Goal: Task Accomplishment & Management: Manage account settings

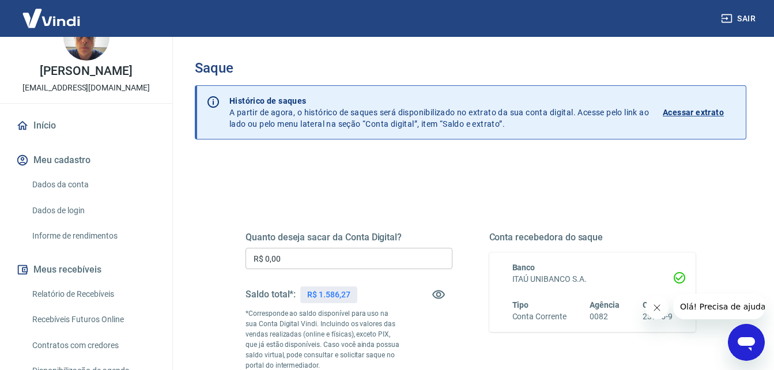
scroll to position [58, 0]
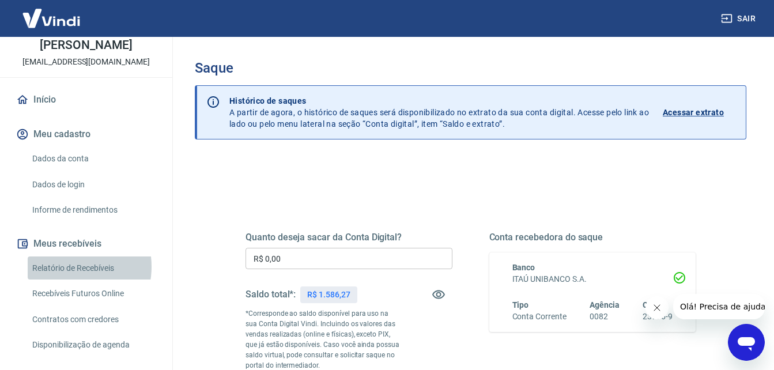
click at [64, 266] on link "Relatório de Recebíveis" at bounding box center [93, 268] width 131 height 24
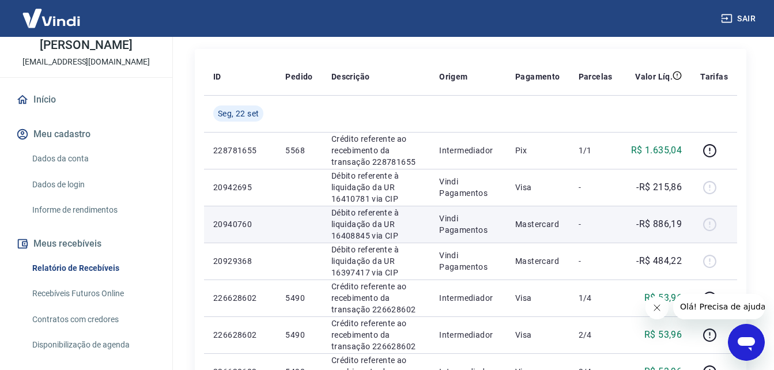
scroll to position [230, 0]
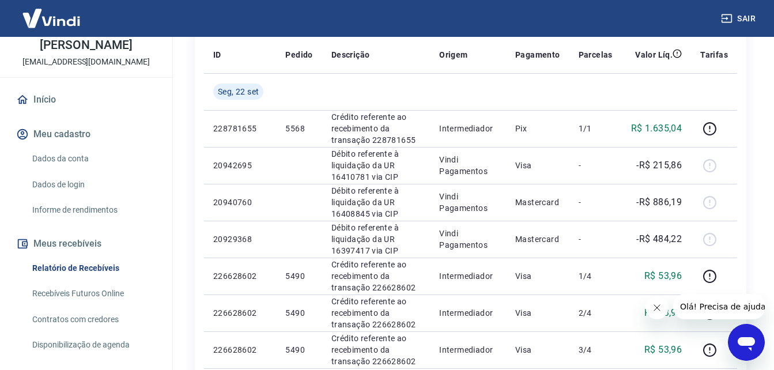
click at [66, 287] on link "Recebíveis Futuros Online" at bounding box center [93, 294] width 131 height 24
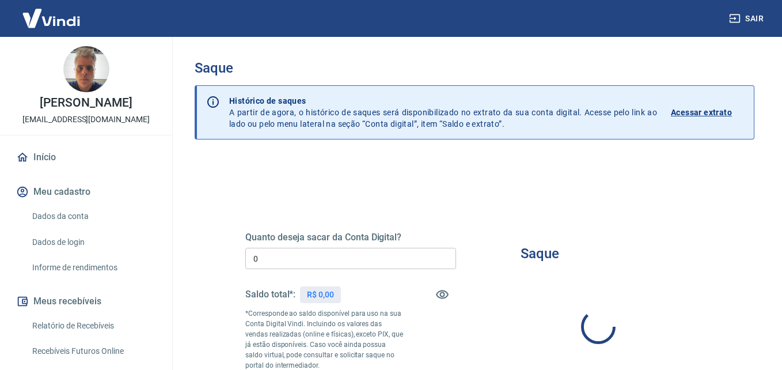
type input "R$ 0,00"
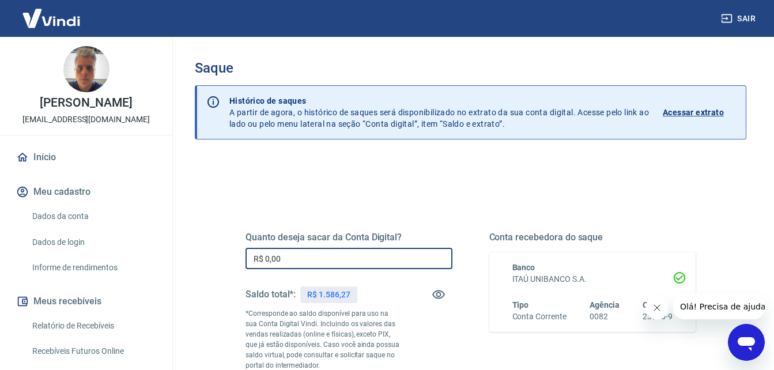
click at [331, 256] on input "R$ 0,00" at bounding box center [348, 258] width 207 height 21
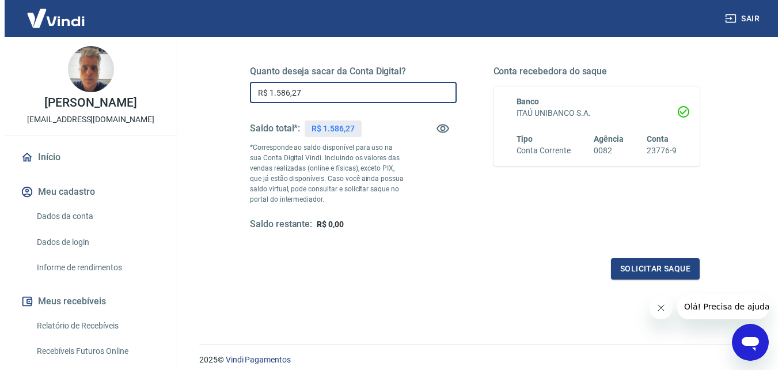
scroll to position [173, 0]
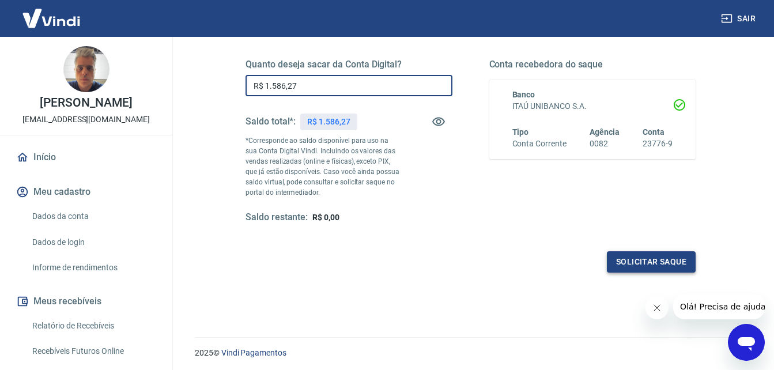
type input "R$ 1.586,27"
click at [629, 258] on button "Solicitar saque" at bounding box center [651, 261] width 89 height 21
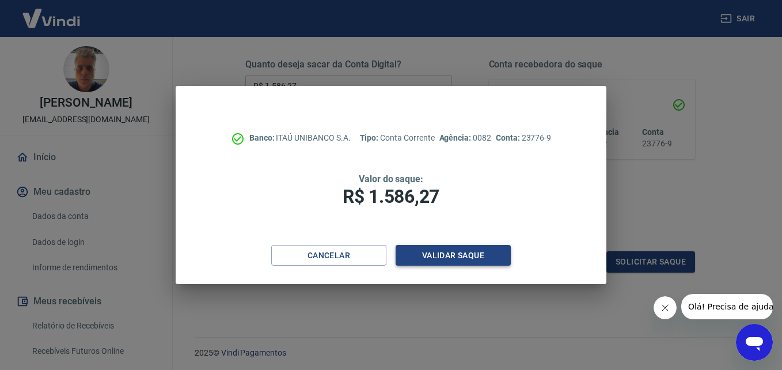
click at [486, 252] on button "Validar saque" at bounding box center [453, 255] width 115 height 21
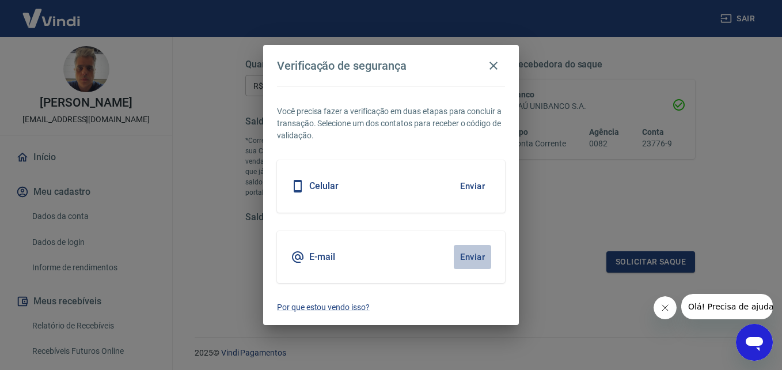
click at [472, 255] on button "Enviar" at bounding box center [472, 257] width 37 height 24
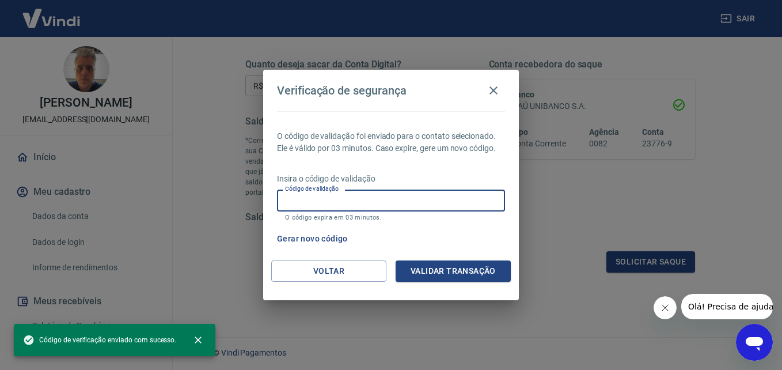
click at [338, 199] on input "Código de validação" at bounding box center [391, 200] width 228 height 21
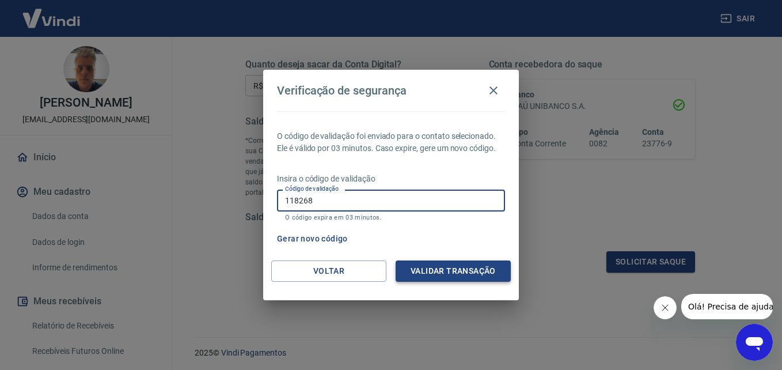
type input "118268"
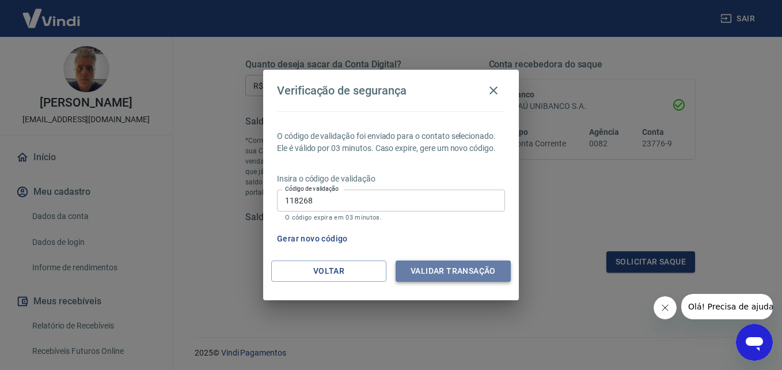
click at [427, 271] on button "Validar transação" at bounding box center [453, 270] width 115 height 21
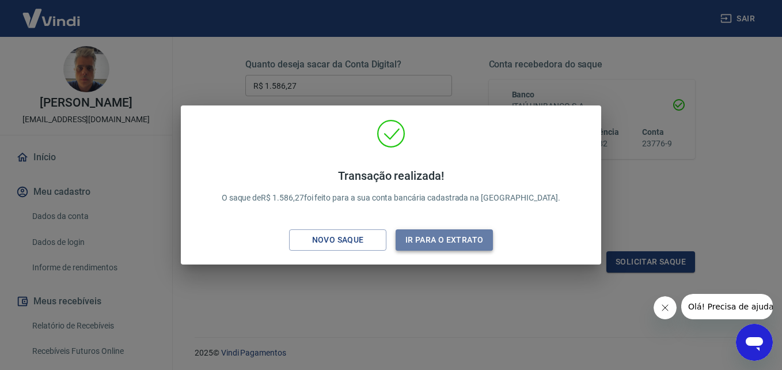
click at [457, 239] on button "Ir para o extrato" at bounding box center [444, 239] width 97 height 21
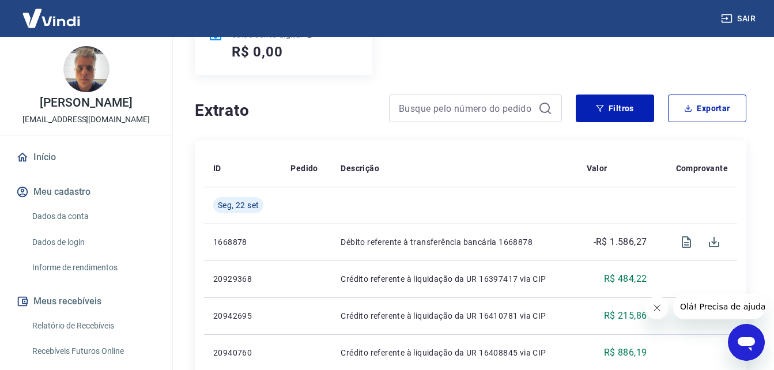
scroll to position [173, 0]
